Goal: Transaction & Acquisition: Purchase product/service

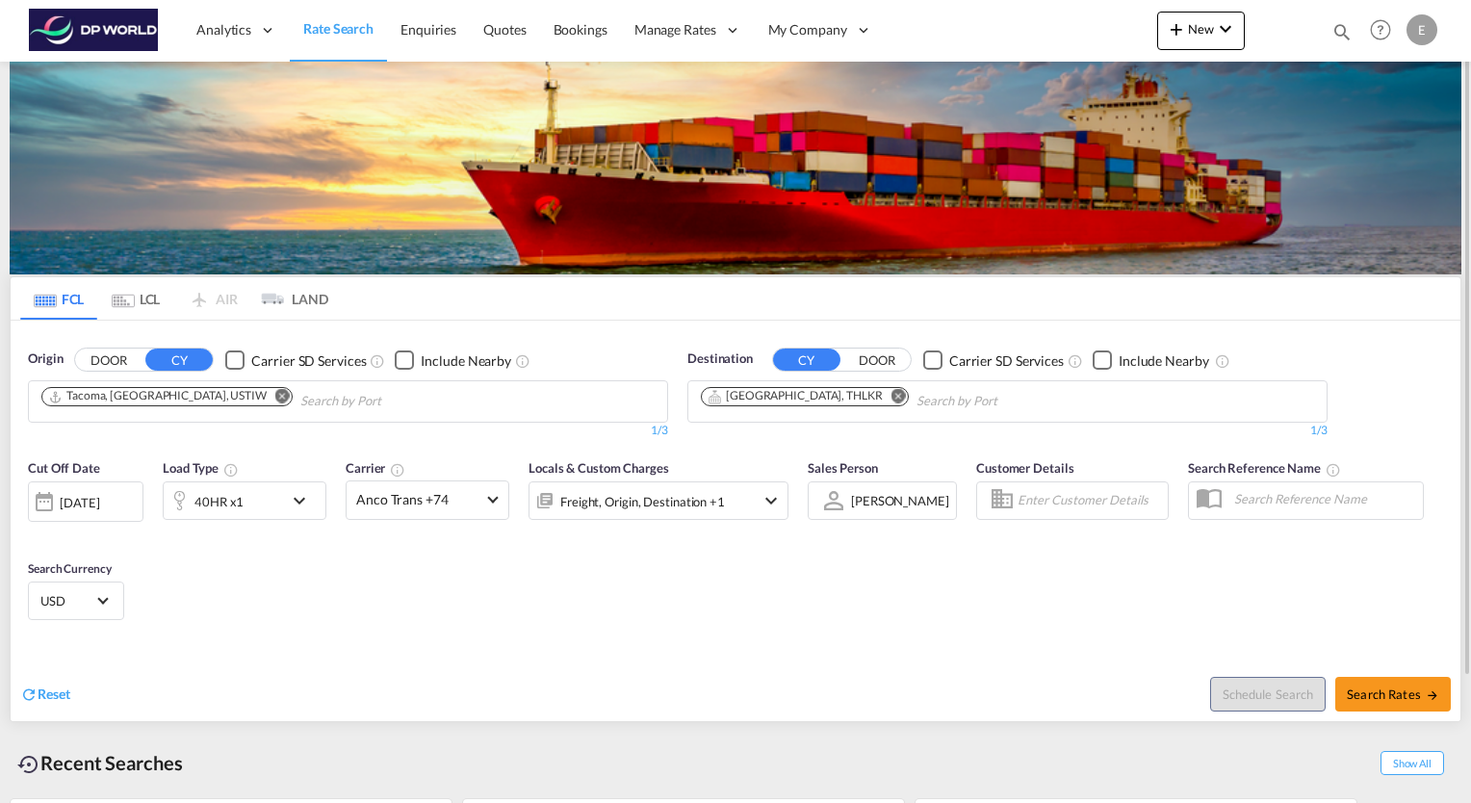
click at [275, 395] on md-icon "Remove" at bounding box center [282, 396] width 14 height 14
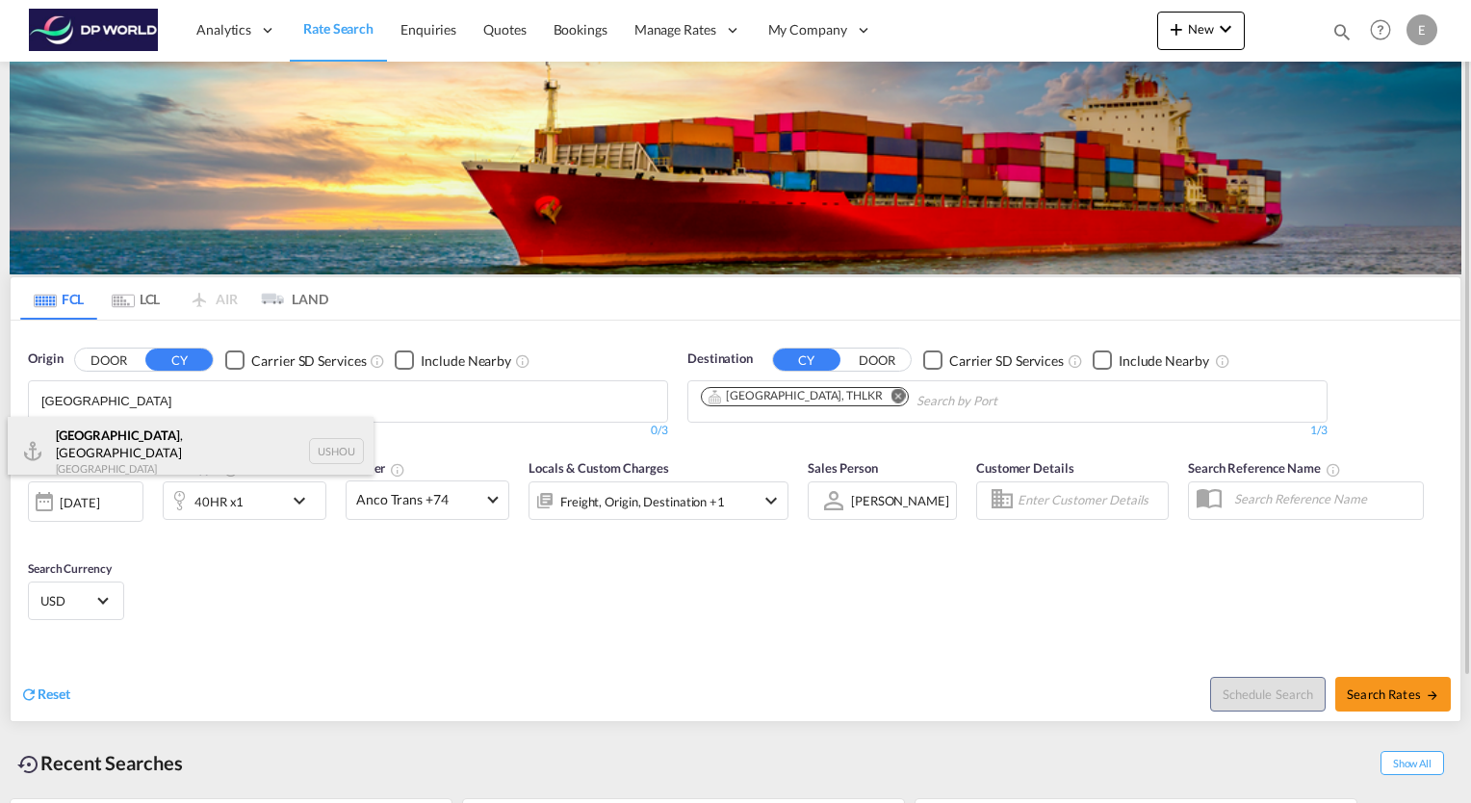
type input "[GEOGRAPHIC_DATA]"
click at [107, 433] on div "[GEOGRAPHIC_DATA] , [GEOGRAPHIC_DATA] [GEOGRAPHIC_DATA] USHOU" at bounding box center [191, 451] width 366 height 69
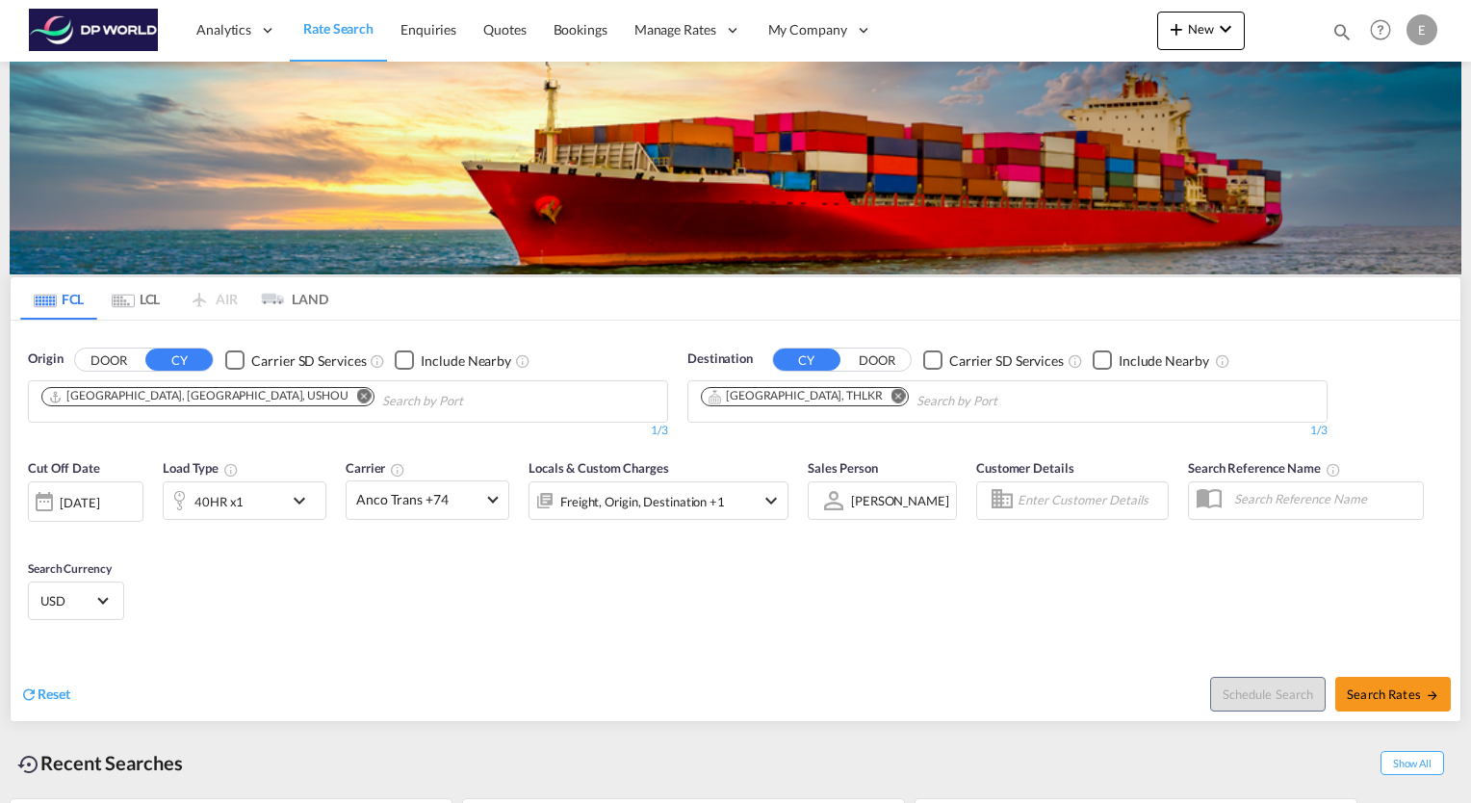
click at [892, 398] on md-icon "Remove" at bounding box center [899, 396] width 14 height 14
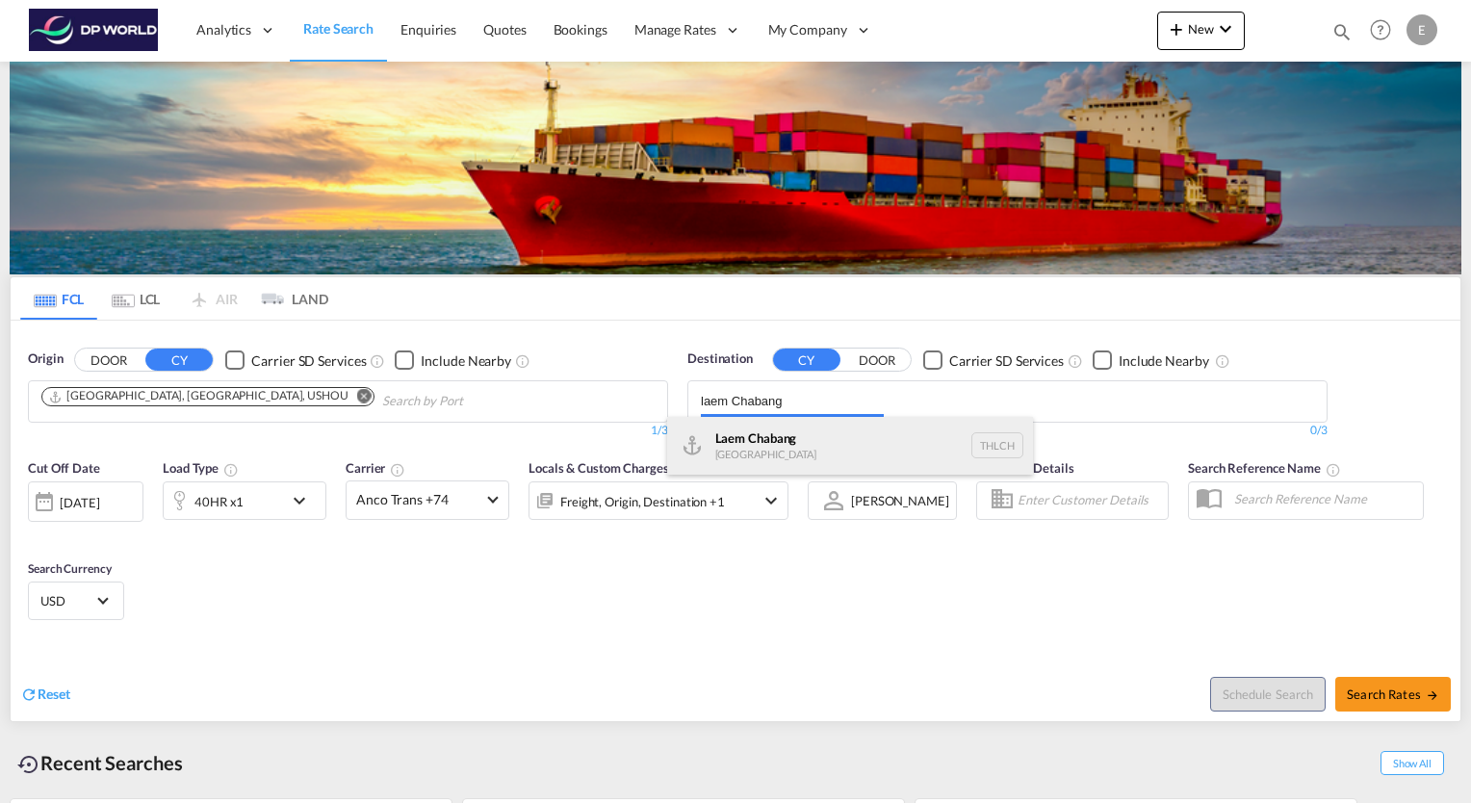
type input "laem Chabang"
click at [795, 440] on div "Laem Chabang [GEOGRAPHIC_DATA] THLCH" at bounding box center [850, 446] width 366 height 58
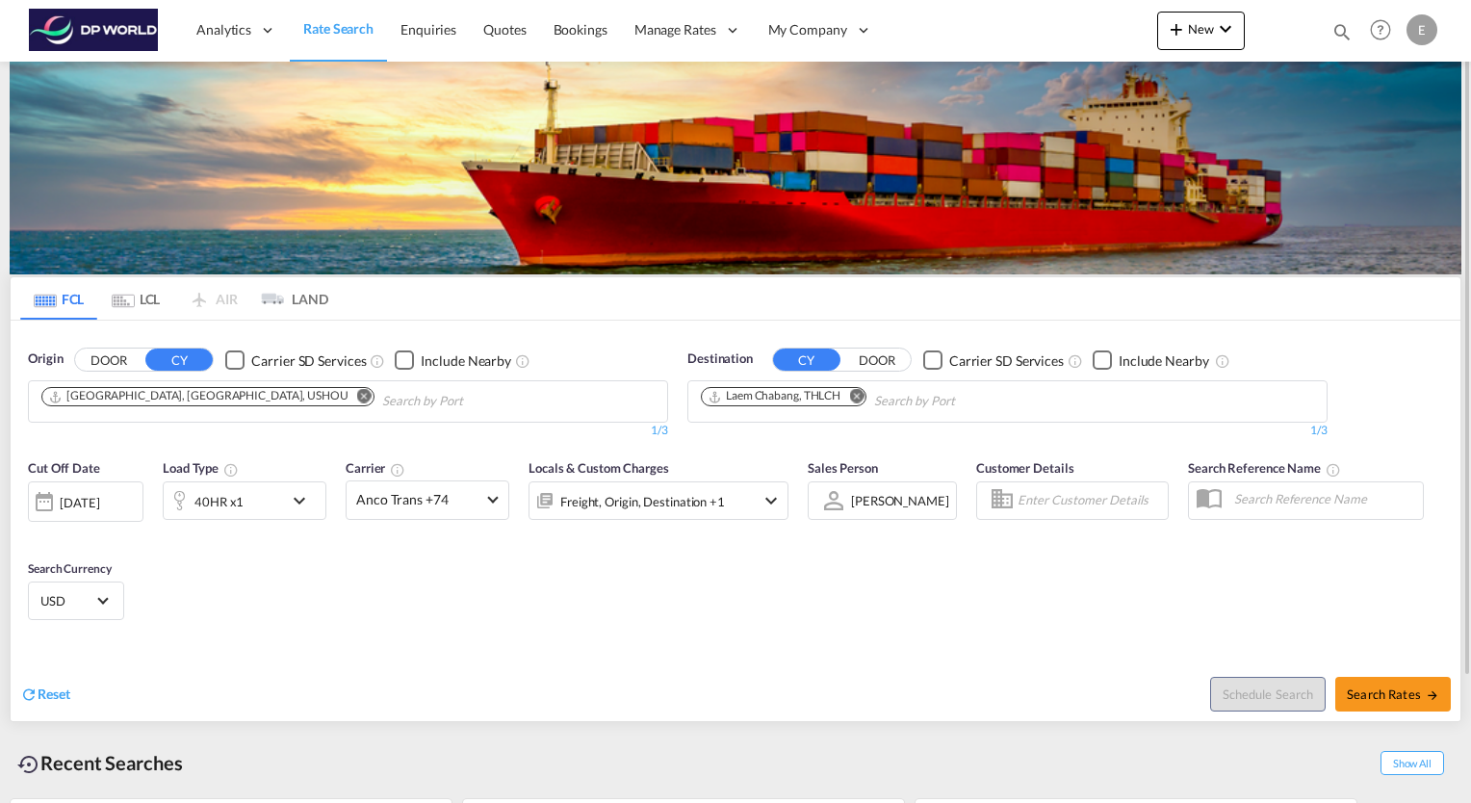
click at [298, 499] on md-icon "icon-chevron-down" at bounding box center [304, 500] width 33 height 23
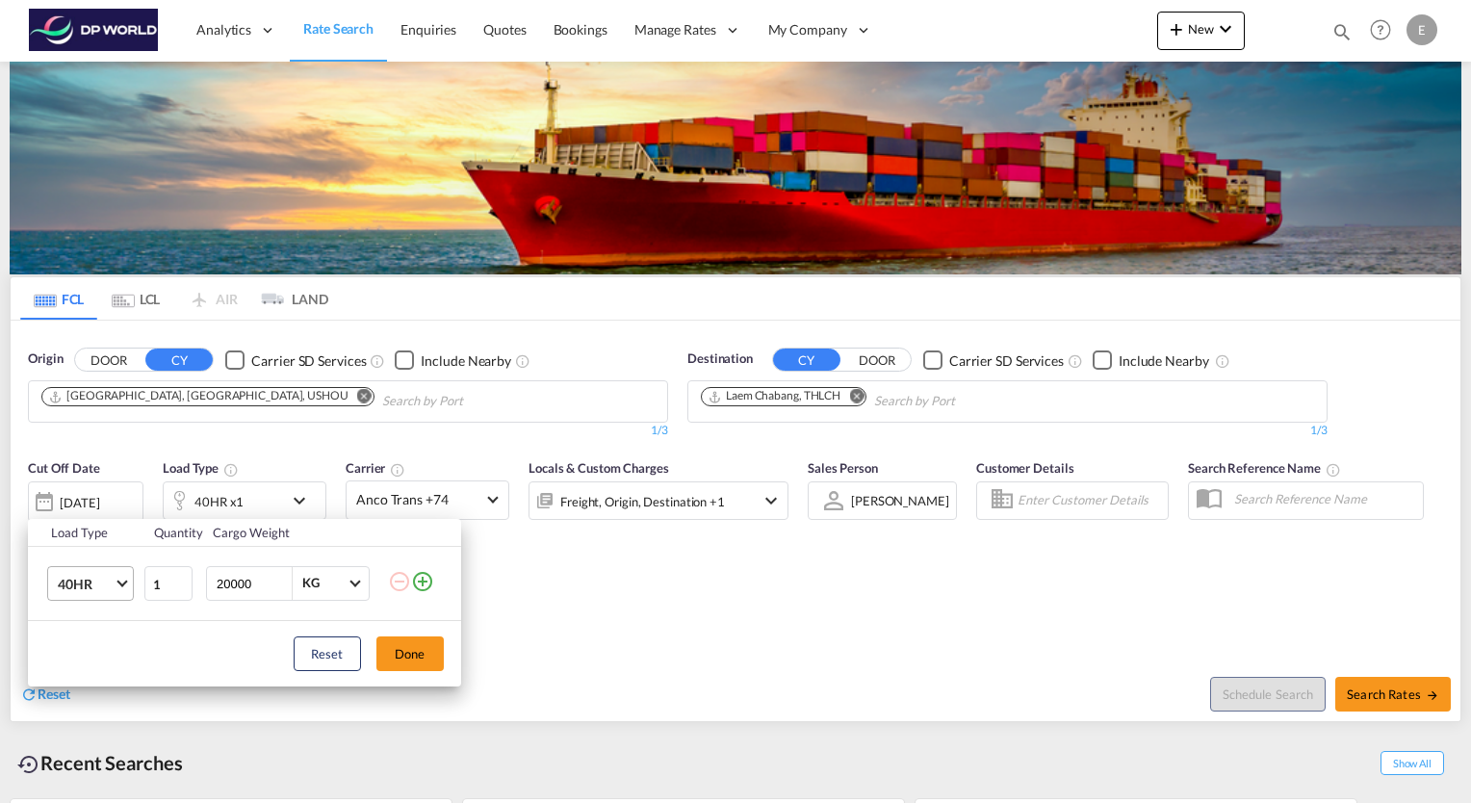
click at [112, 586] on span "40HR" at bounding box center [86, 584] width 56 height 19
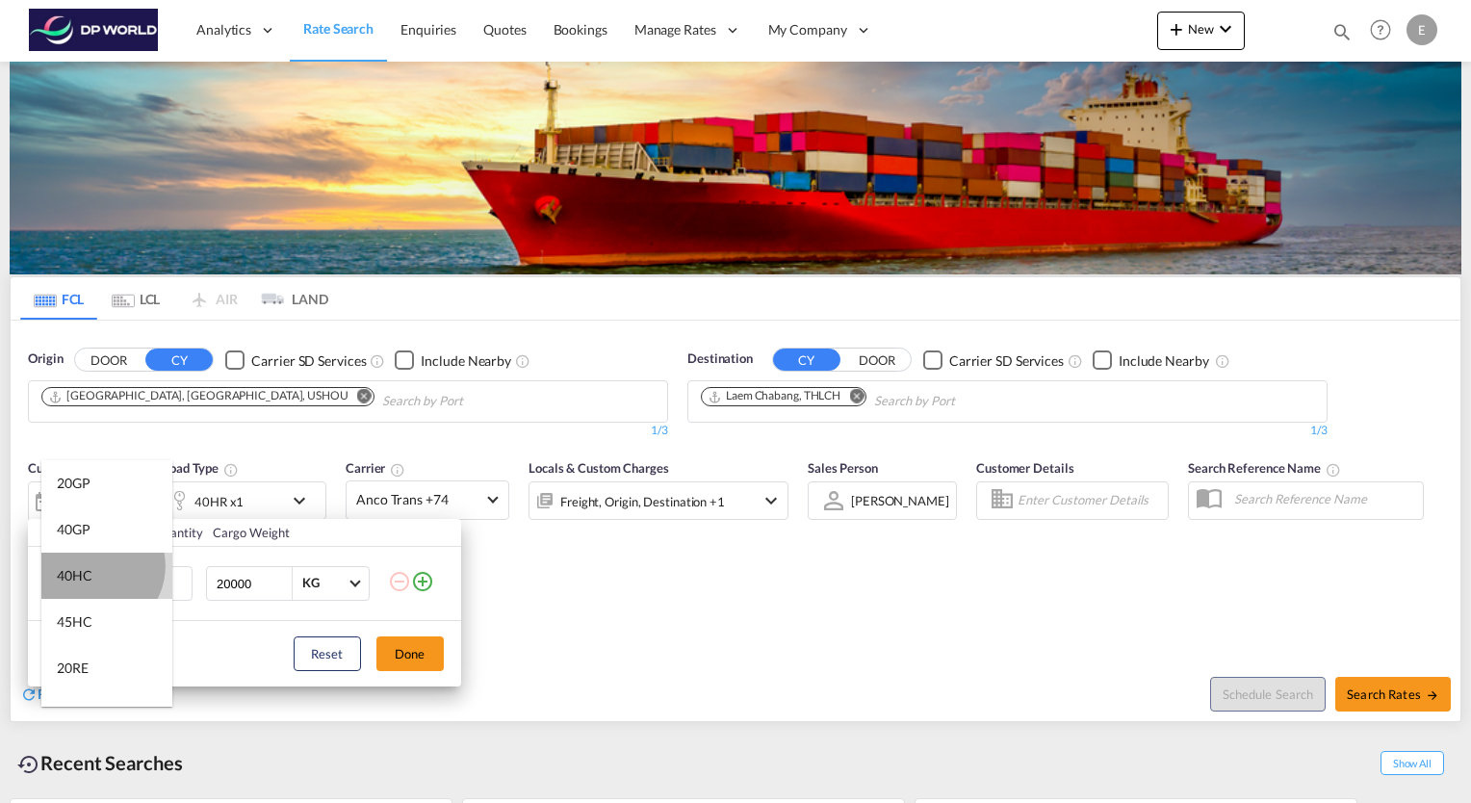
click at [92, 566] on md-option "40HC" at bounding box center [106, 576] width 131 height 46
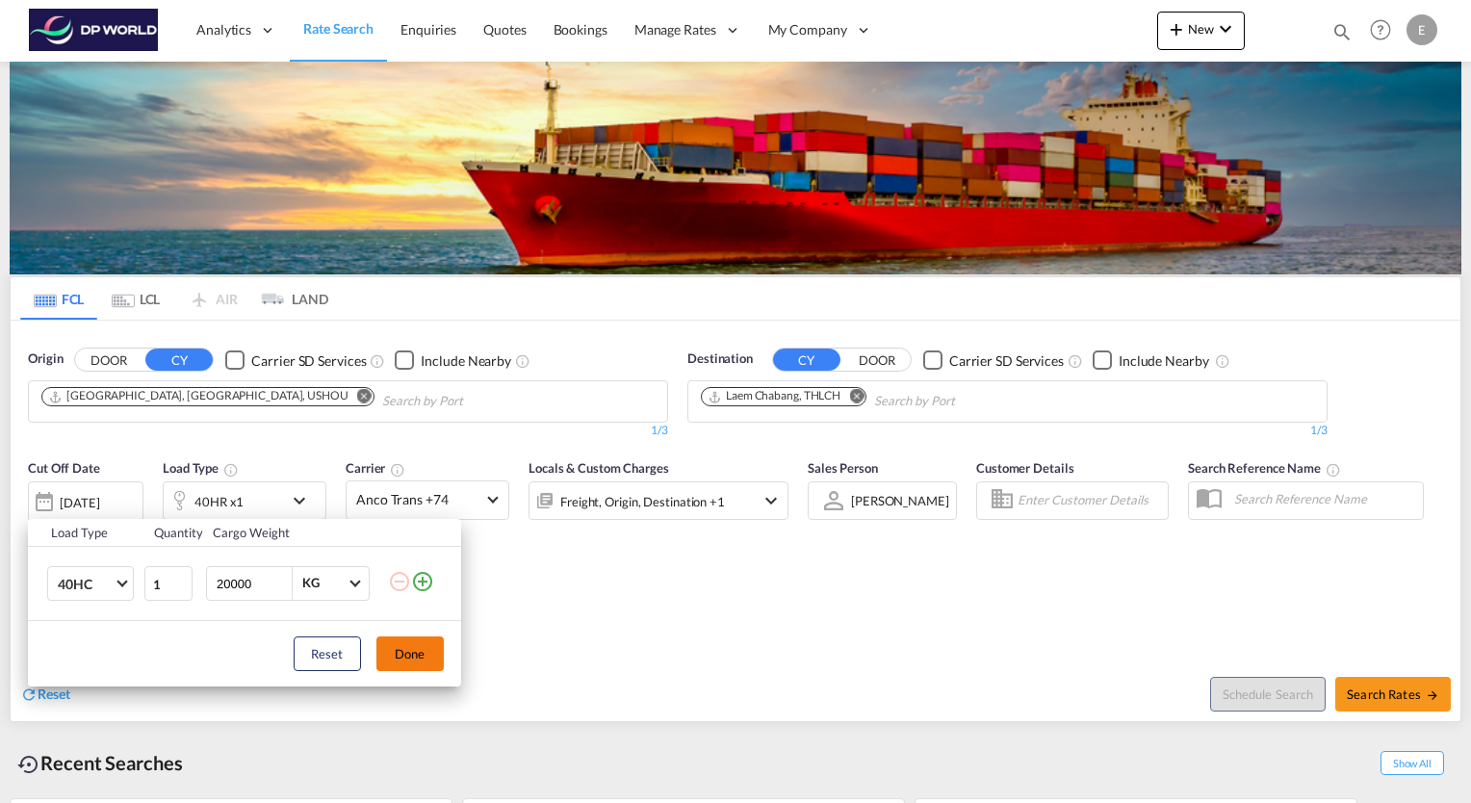
click at [416, 661] on button "Done" at bounding box center [410, 654] width 67 height 35
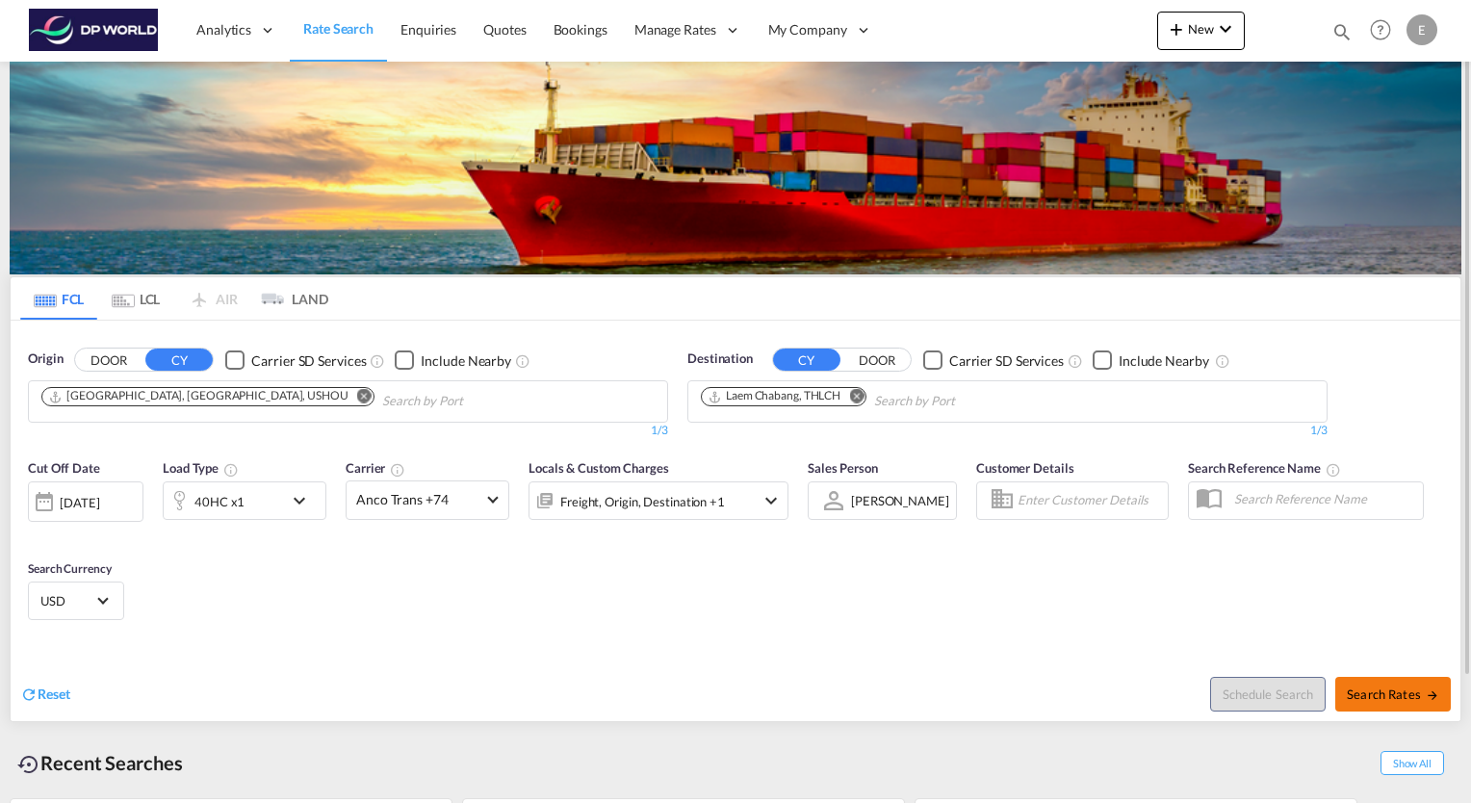
click at [1371, 690] on span "Search Rates" at bounding box center [1393, 694] width 92 height 15
type input "USHOU to THLCH / [DATE]"
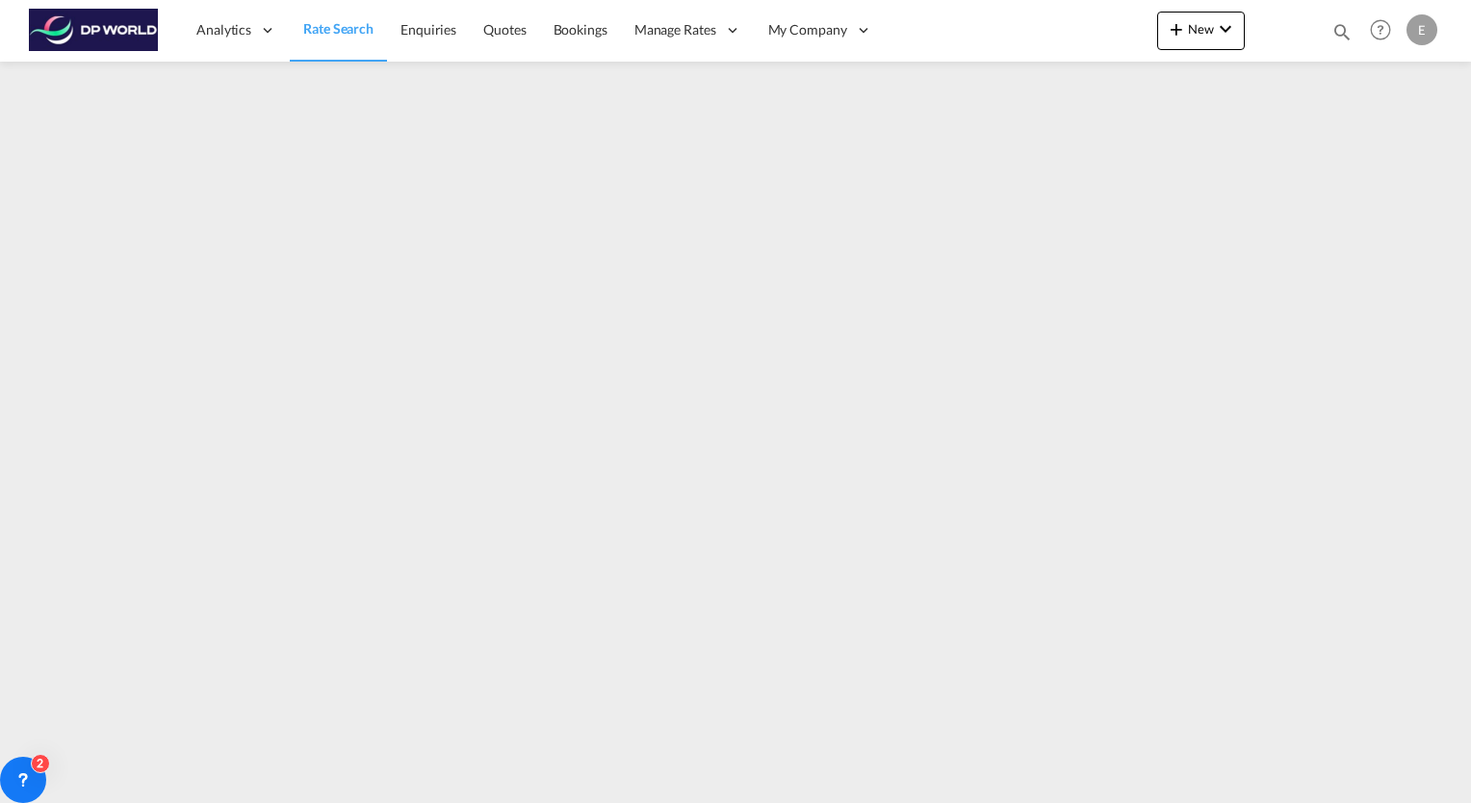
click at [1052, 27] on div "Analytics Reports Dashboard Rate Search Enquiries Quotes Bookings" at bounding box center [736, 30] width 1414 height 60
click at [1017, 15] on div "Analytics Reports Dashboard Rate Search Enquiries Quotes Bookings" at bounding box center [736, 30] width 1414 height 60
